Goal: Understand process/instructions: Learn how to perform a task or action

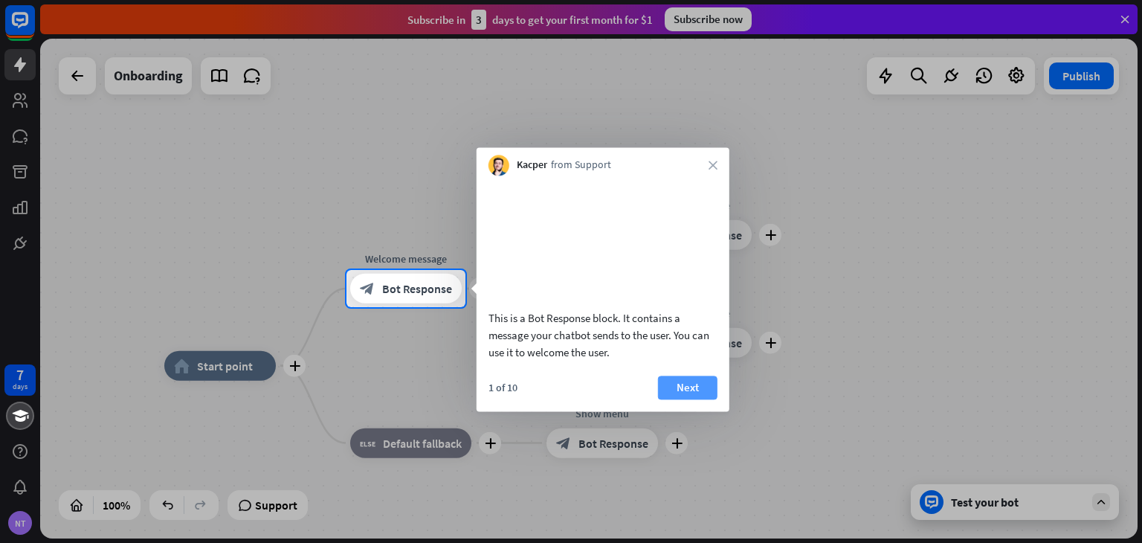
click at [687, 399] on button "Next" at bounding box center [688, 388] width 60 height 24
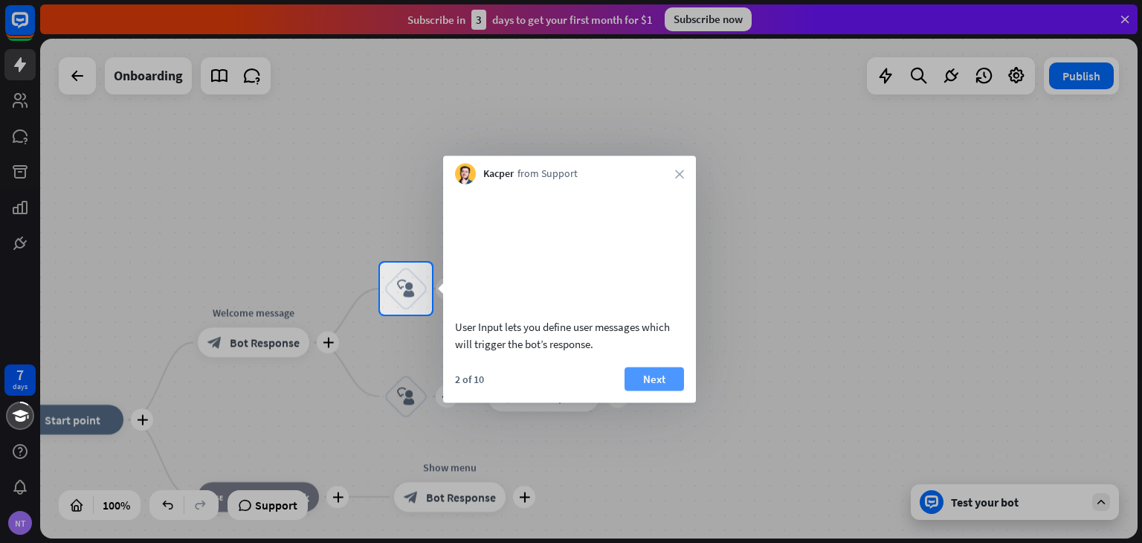
click at [640, 389] on button "Next" at bounding box center [655, 379] width 60 height 24
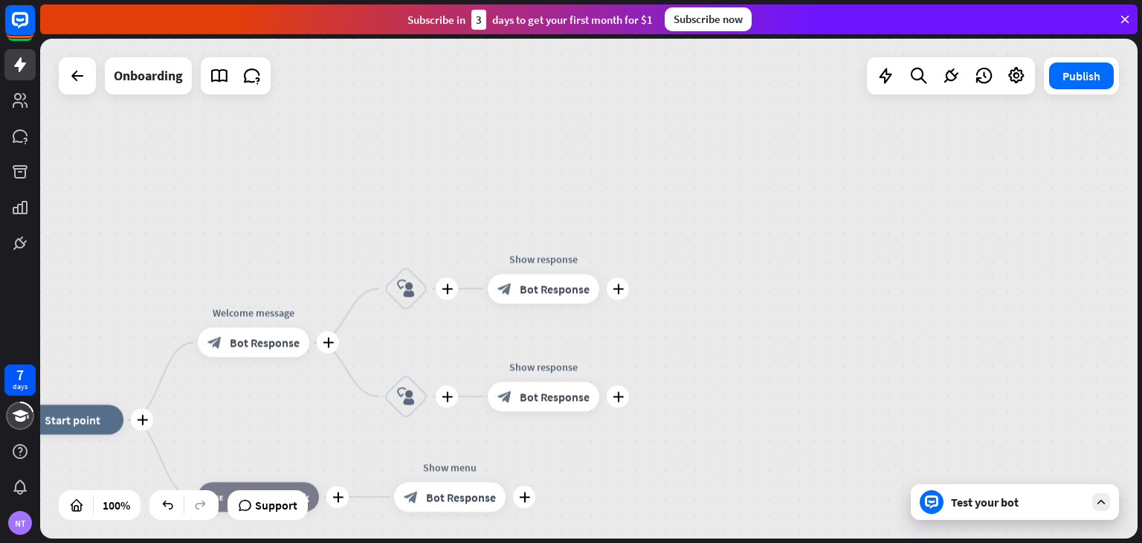
click at [640, 389] on div "plus home_2 Start point plus Welcome message block_bot_response Bot Response pl…" at bounding box center [589, 289] width 1098 height 500
click at [640, 389] on div "7 days NT close Product Help First steps Get started with ChatBot Help Center F…" at bounding box center [571, 271] width 1142 height 543
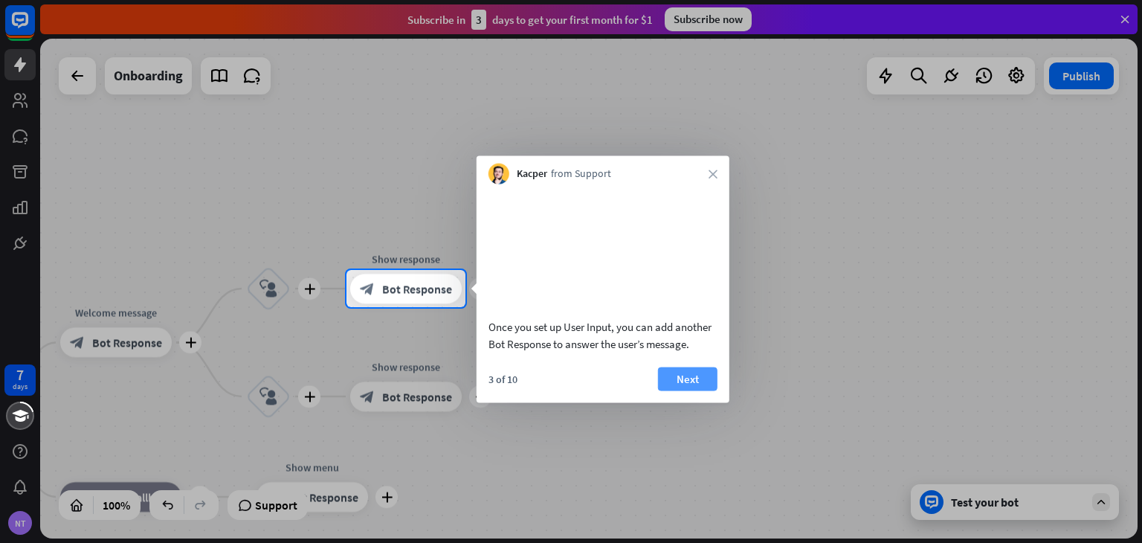
click at [710, 390] on button "Next" at bounding box center [688, 379] width 60 height 24
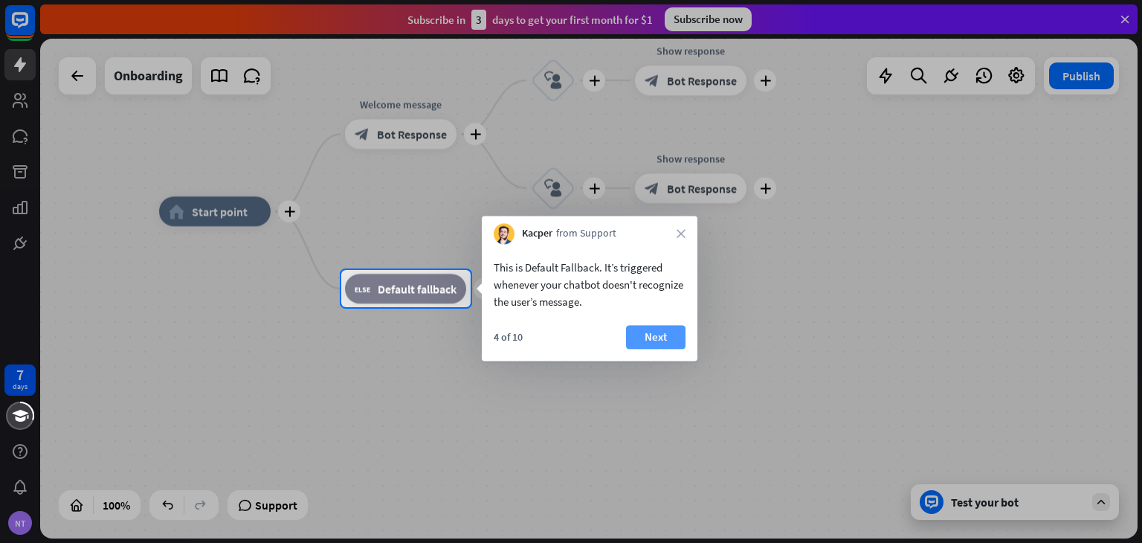
click at [637, 338] on button "Next" at bounding box center [656, 337] width 60 height 24
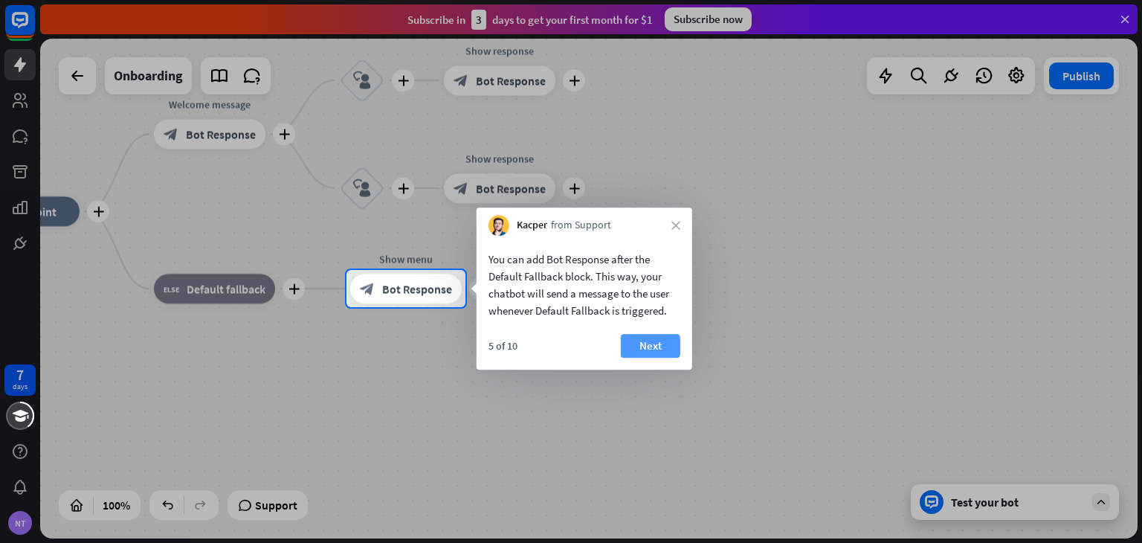
click at [652, 340] on button "Next" at bounding box center [651, 346] width 60 height 24
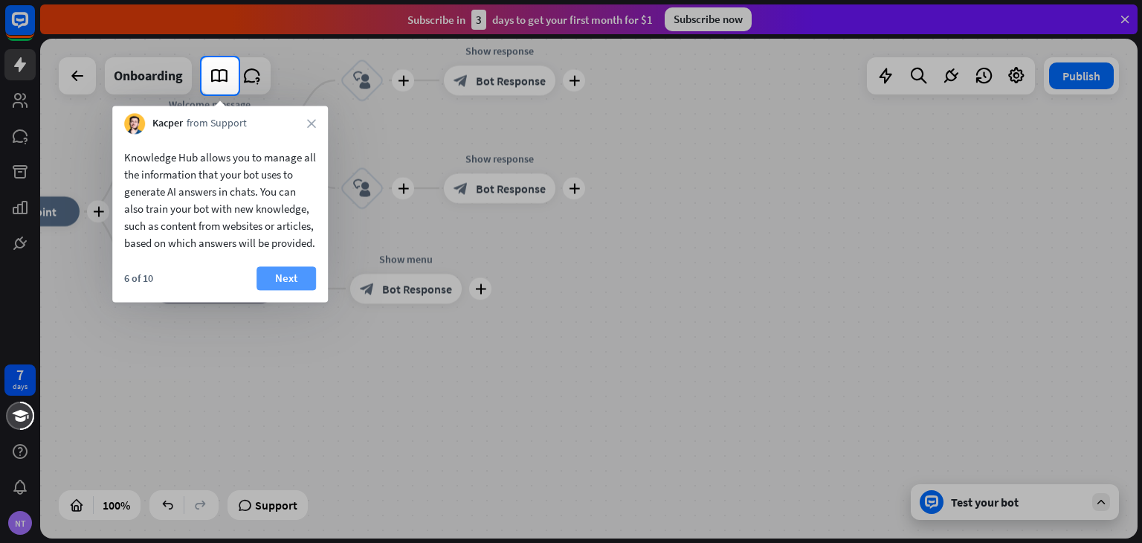
click at [274, 289] on button "Next" at bounding box center [287, 278] width 60 height 24
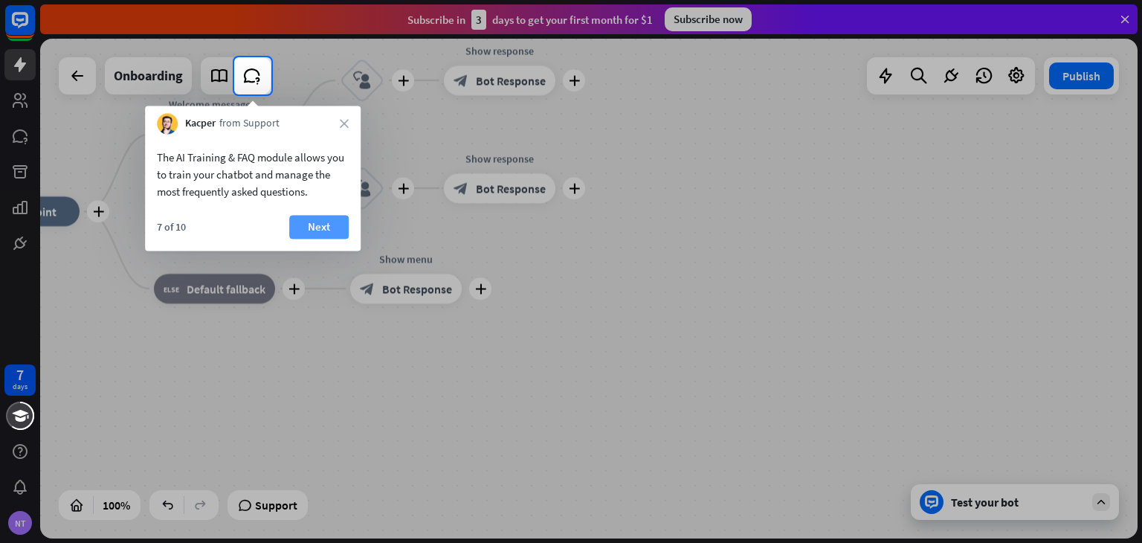
click at [333, 232] on button "Next" at bounding box center [319, 227] width 60 height 24
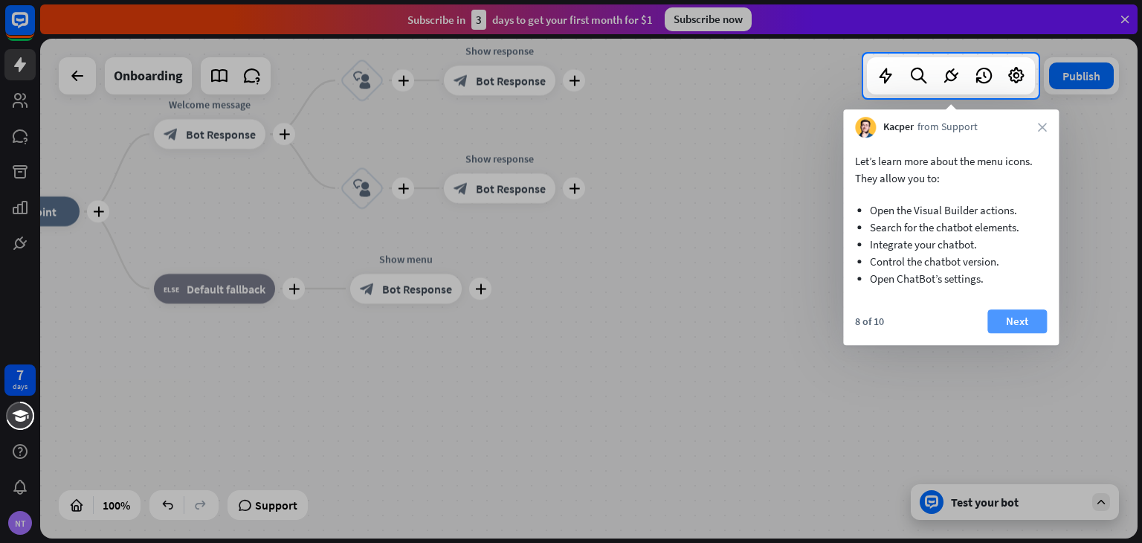
click at [1018, 328] on button "Next" at bounding box center [1018, 321] width 60 height 24
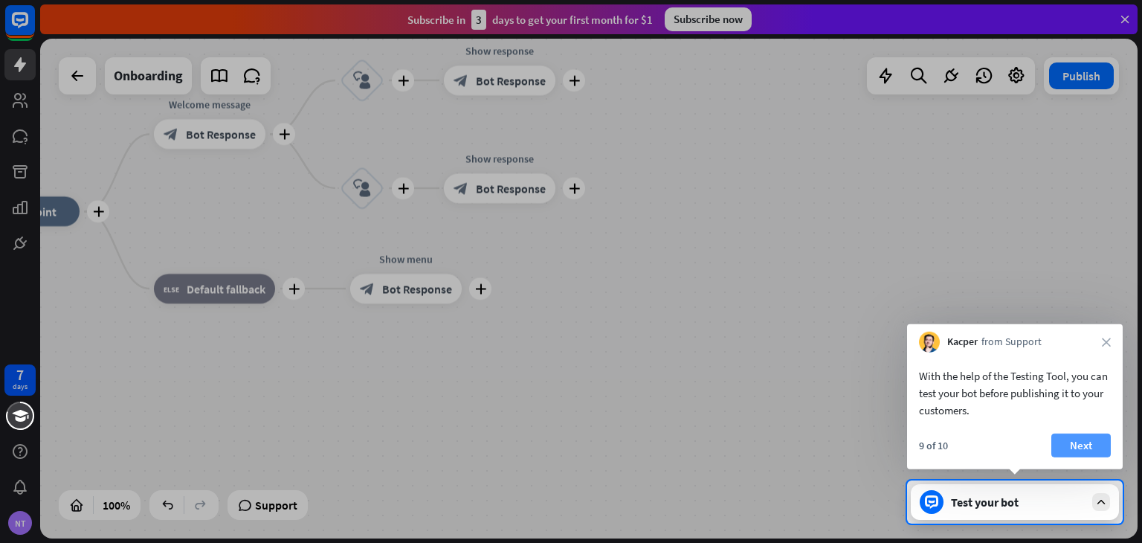
click at [1094, 441] on button "Next" at bounding box center [1082, 446] width 60 height 24
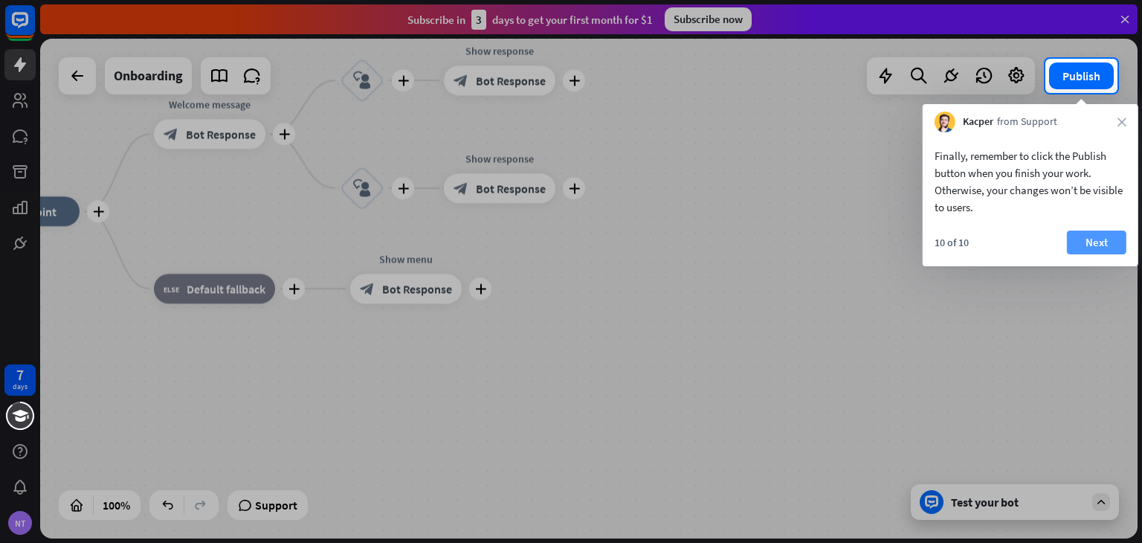
click at [1089, 241] on button "Next" at bounding box center [1097, 243] width 60 height 24
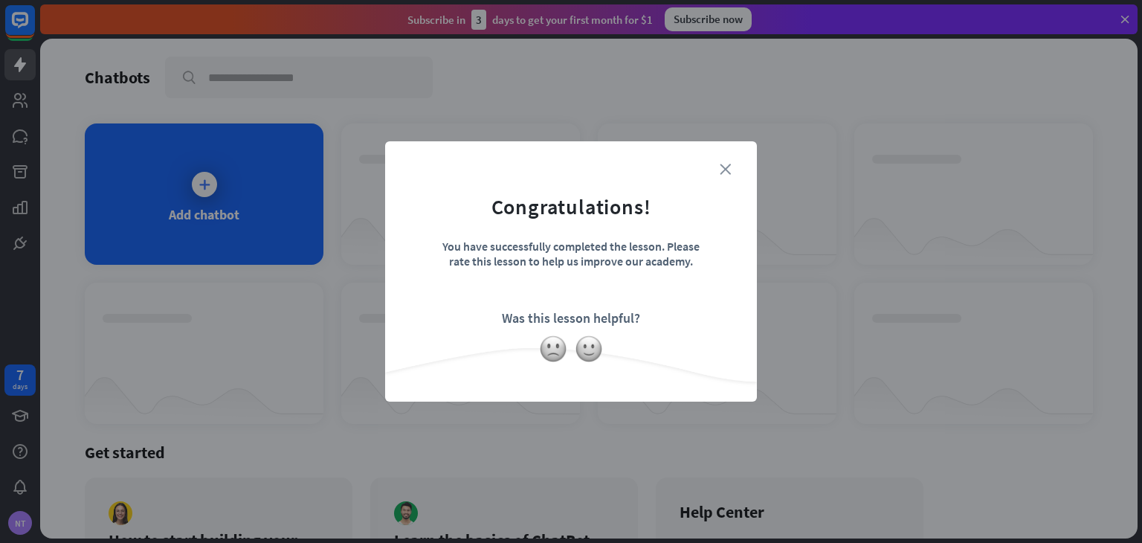
click at [723, 167] on icon "close" at bounding box center [725, 169] width 11 height 11
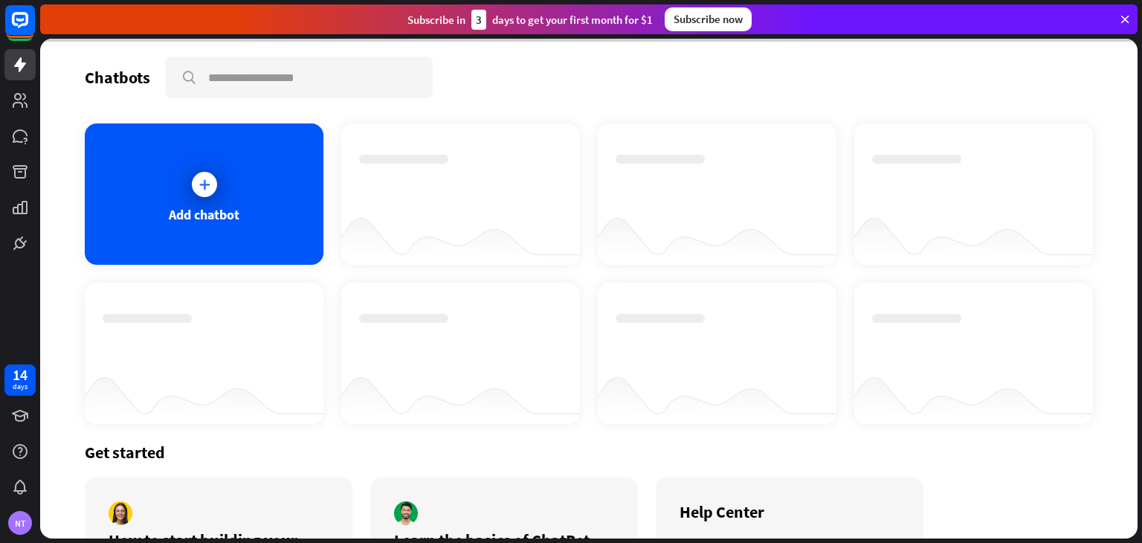
click at [222, 176] on div at bounding box center [589, 289] width 1098 height 500
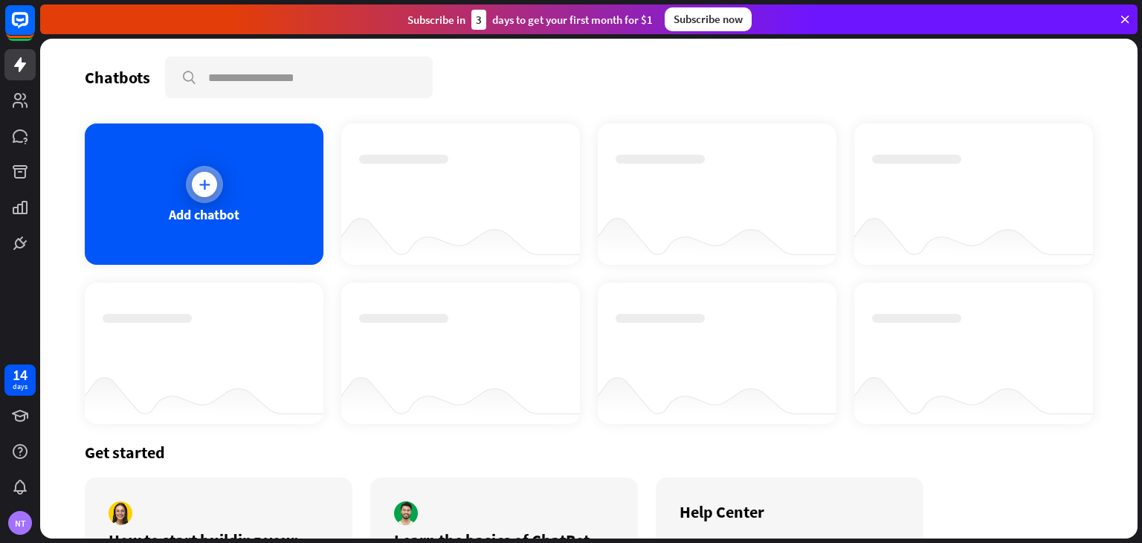
click at [188, 188] on div at bounding box center [204, 184] width 37 height 37
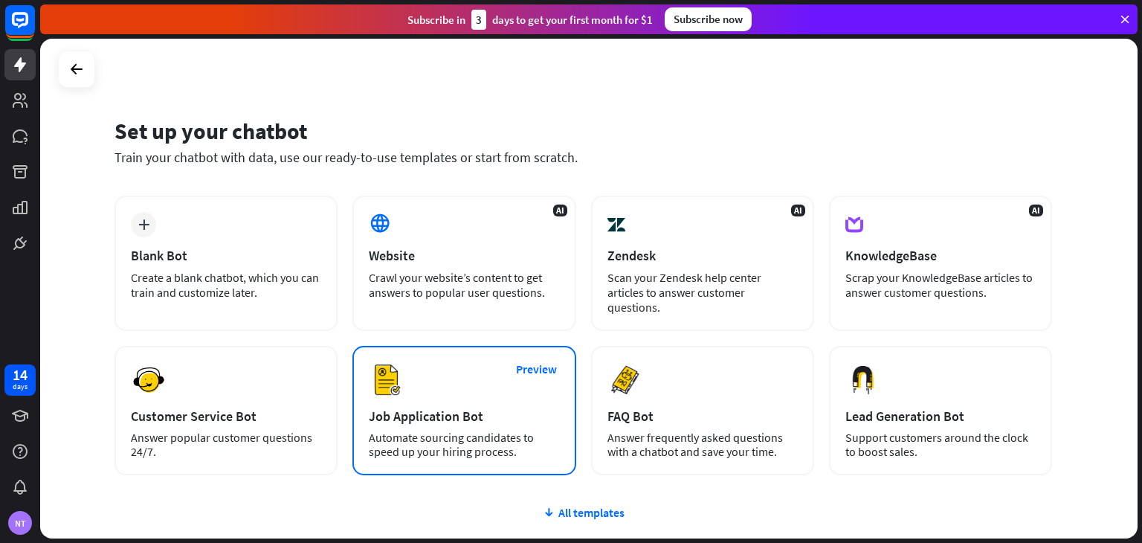
click at [395, 408] on div "Job Application Bot" at bounding box center [464, 416] width 190 height 17
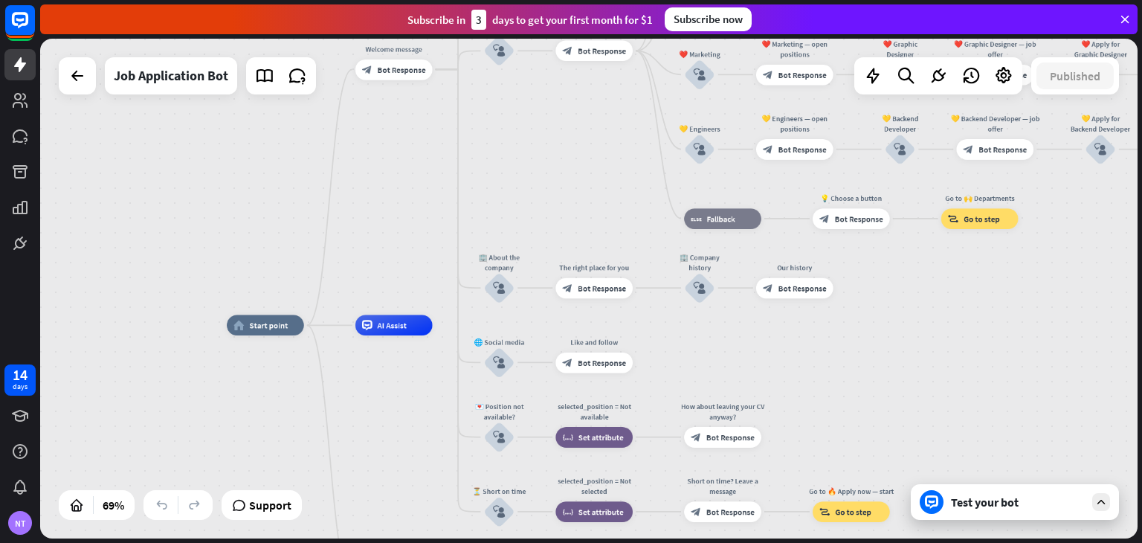
drag, startPoint x: 895, startPoint y: 322, endPoint x: 808, endPoint y: 379, distance: 104.4
click at [808, 379] on div "home_2 Start point Welcome message block_bot_response Bot Response ✨ Main menu …" at bounding box center [606, 497] width 759 height 345
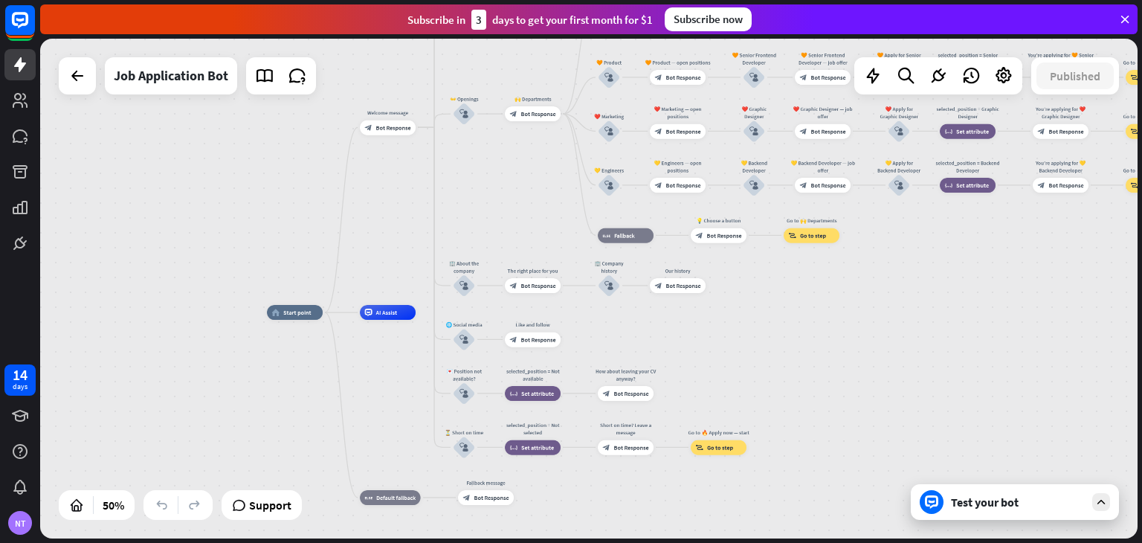
drag, startPoint x: 919, startPoint y: 388, endPoint x: 798, endPoint y: 361, distance: 123.6
click at [798, 361] on div "home_2 Start point Welcome message block_bot_response Bot Response ✨ Main menu …" at bounding box center [541, 437] width 549 height 250
